Goal: Task Accomplishment & Management: Manage account settings

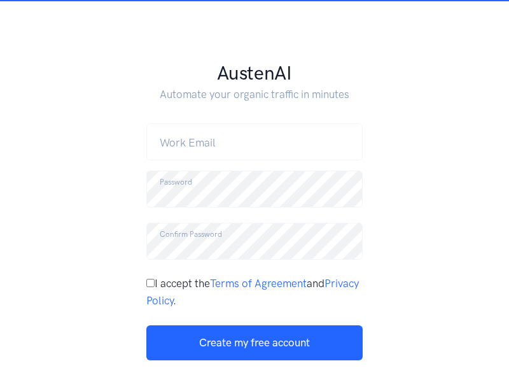
click at [308, 381] on link "Log in" at bounding box center [306, 388] width 25 height 11
